Goal: Information Seeking & Learning: Learn about a topic

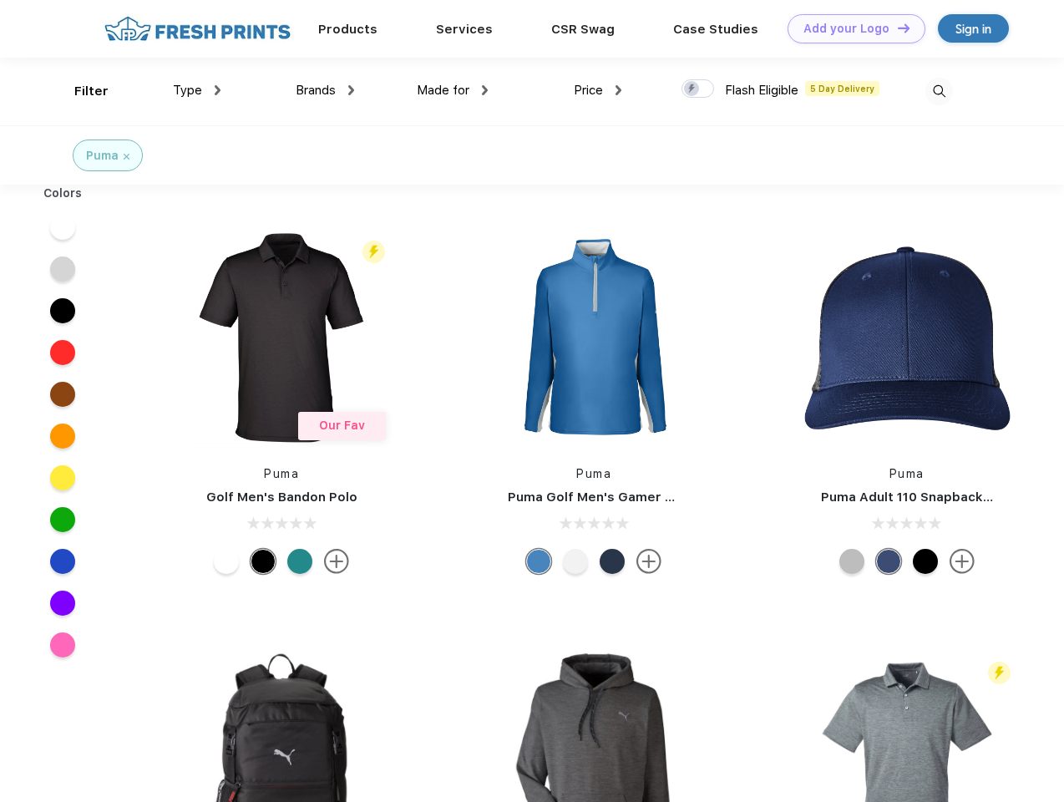
click at [850, 28] on link "Add your Logo Design Tool" at bounding box center [857, 28] width 138 height 29
click at [0, 0] on div "Design Tool" at bounding box center [0, 0] width 0 height 0
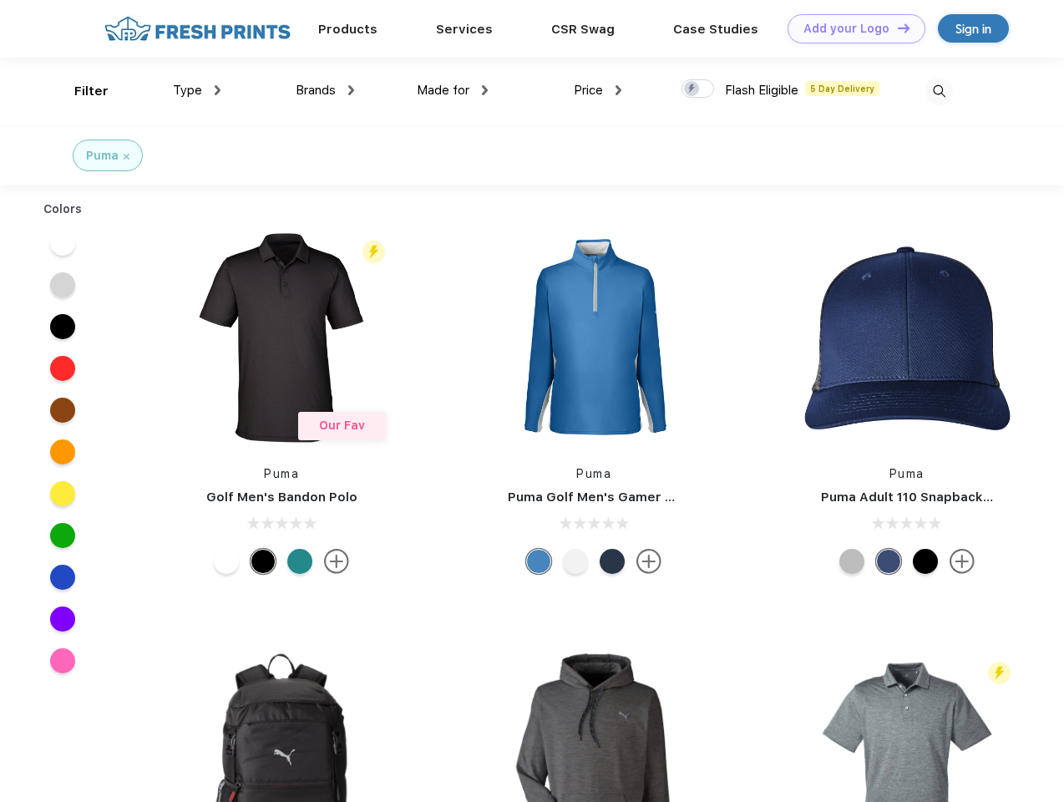
click at [896, 28] on link "Add your Logo Design Tool" at bounding box center [857, 28] width 138 height 29
click at [80, 91] on div "Filter" at bounding box center [91, 91] width 34 height 19
click at [197, 90] on span "Type" at bounding box center [187, 90] width 29 height 15
click at [325, 90] on span "Brands" at bounding box center [316, 90] width 40 height 15
click at [453, 90] on span "Made for" at bounding box center [443, 90] width 53 height 15
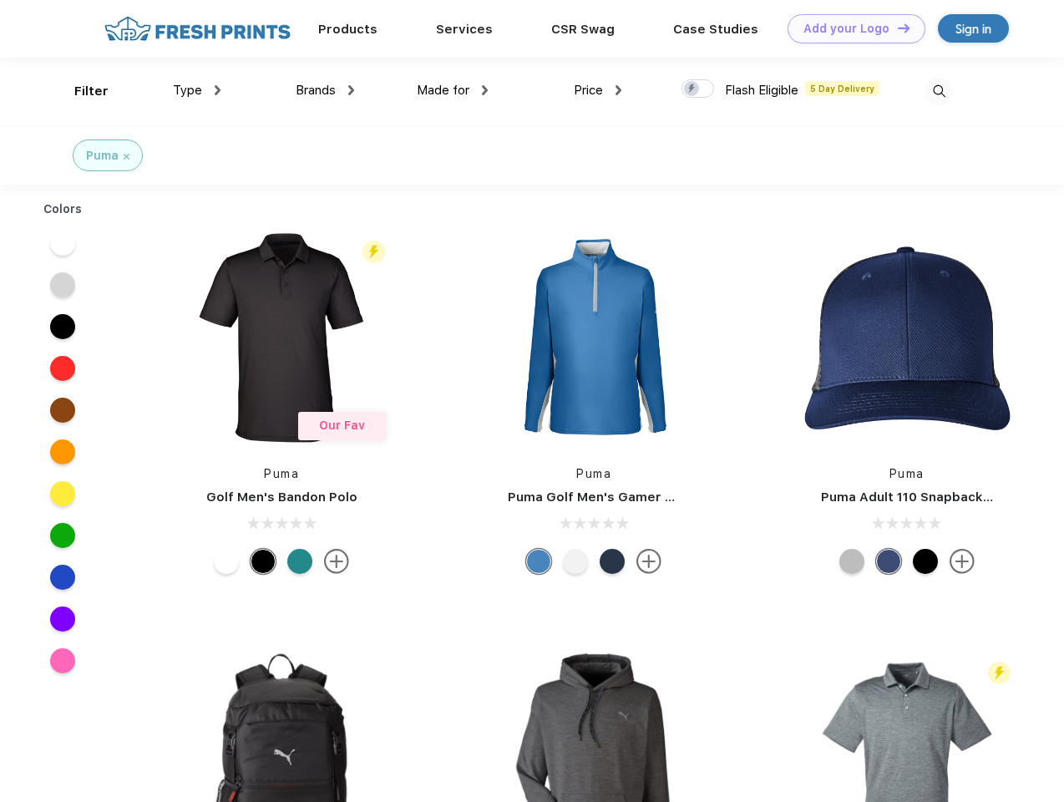
click at [598, 90] on span "Price" at bounding box center [588, 90] width 29 height 15
click at [698, 89] on div at bounding box center [698, 88] width 33 height 18
click at [692, 89] on input "checkbox" at bounding box center [687, 84] width 11 height 11
click at [939, 91] on img at bounding box center [939, 92] width 28 height 28
